Goal: Information Seeking & Learning: Find specific fact

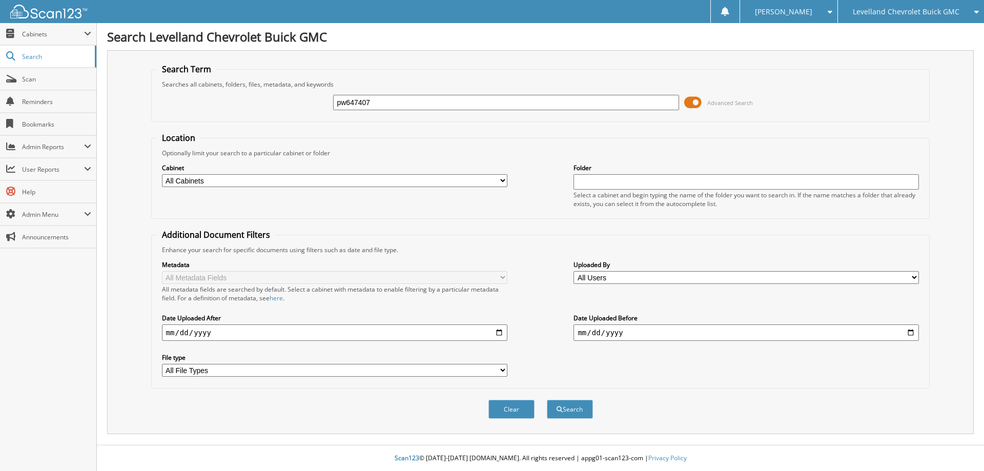
type input "pw647407"
click at [547, 400] on button "Search" at bounding box center [570, 409] width 46 height 19
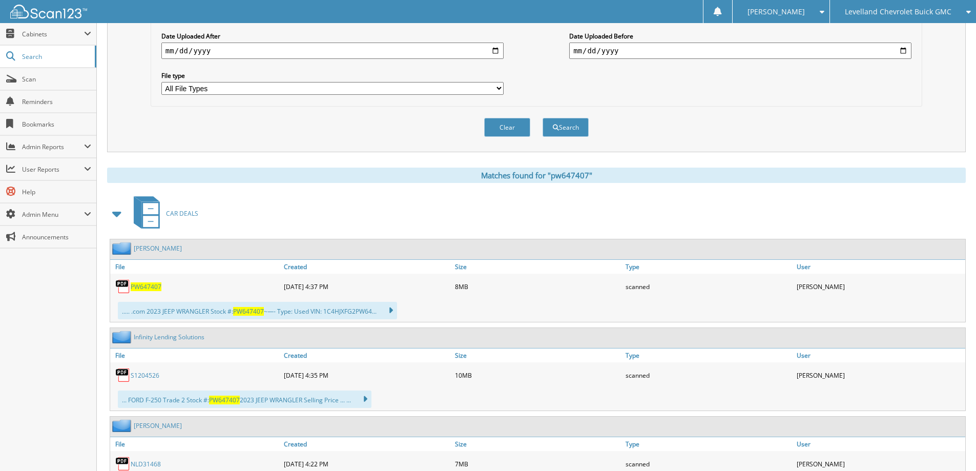
scroll to position [307, 0]
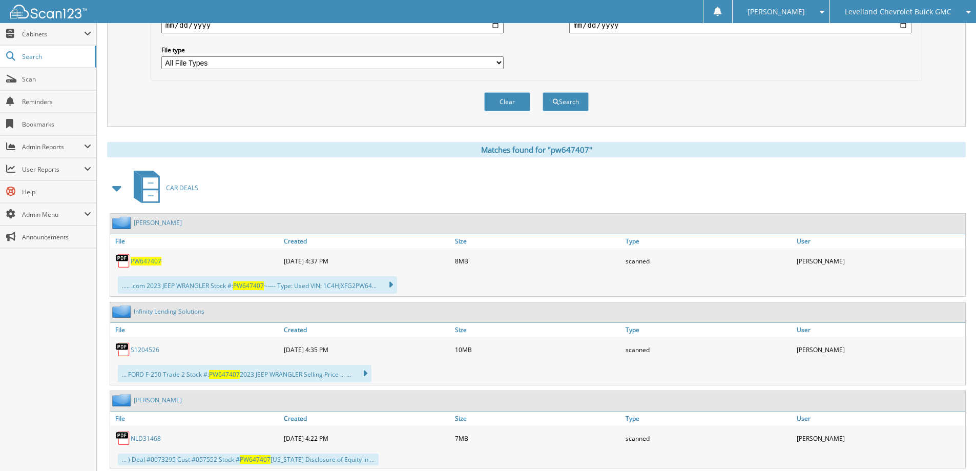
click at [143, 349] on link "S1204526" at bounding box center [145, 349] width 29 height 9
